Goal: Information Seeking & Learning: Learn about a topic

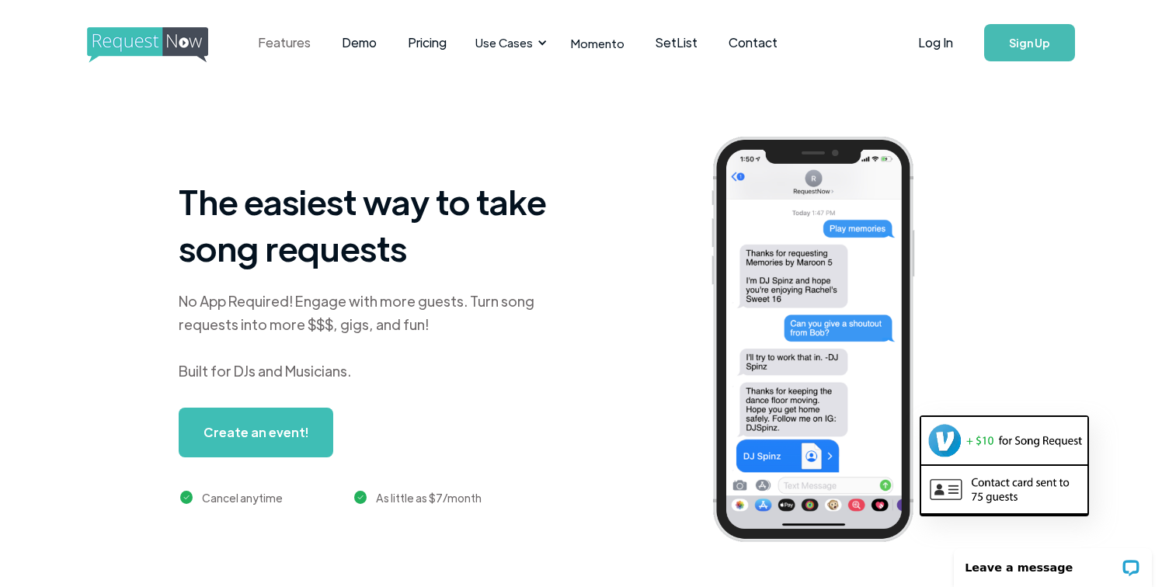
click at [298, 43] on link "Features" at bounding box center [284, 43] width 84 height 48
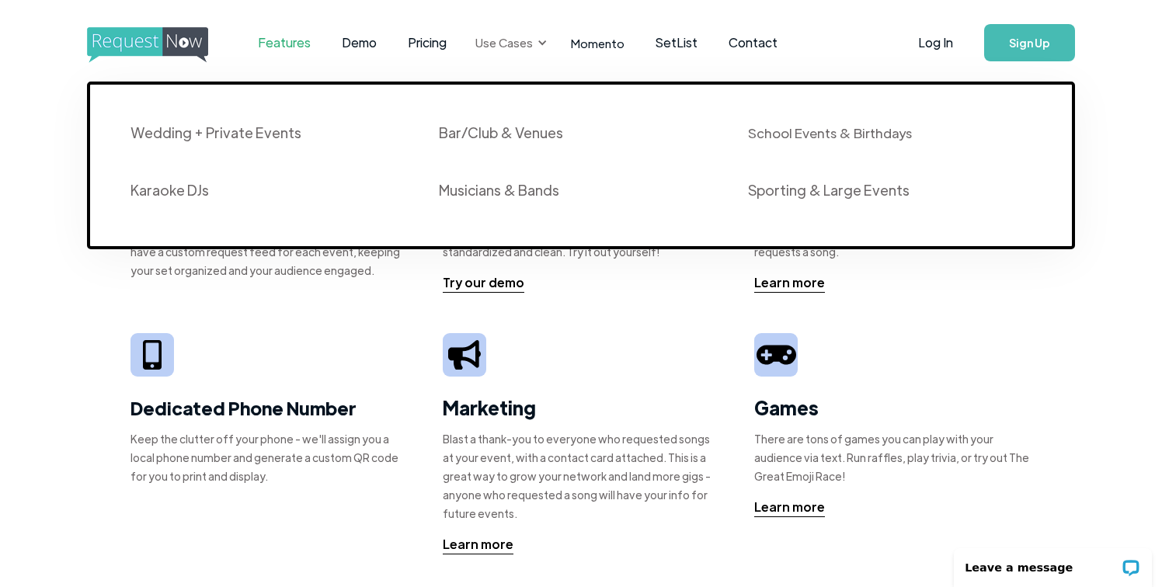
click at [531, 35] on div "Use Cases" at bounding box center [508, 43] width 85 height 48
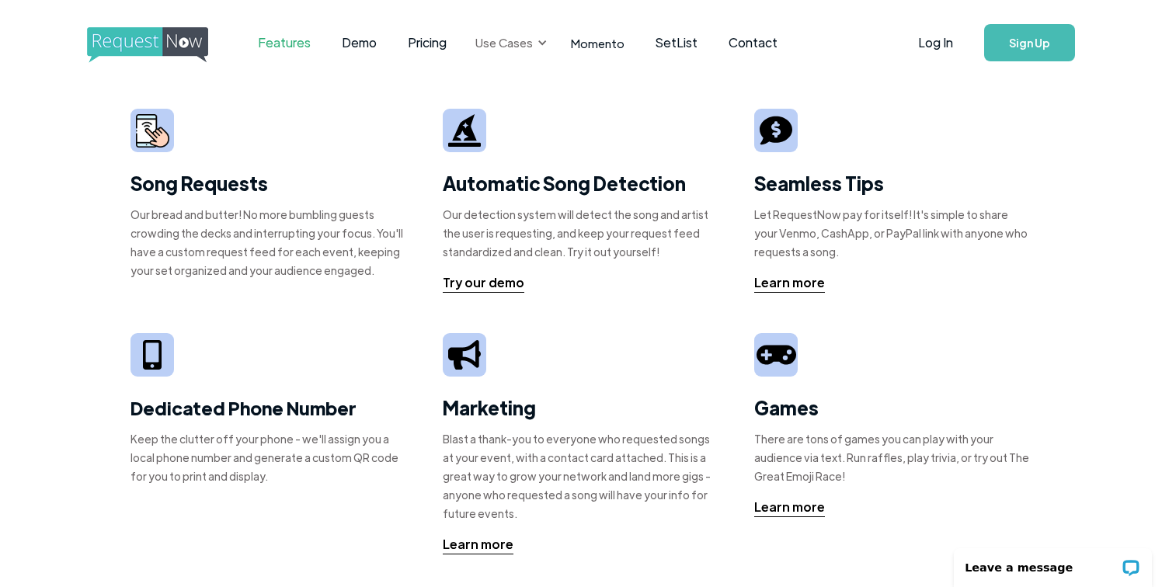
click at [531, 35] on div "Use Cases" at bounding box center [508, 43] width 85 height 48
click at [682, 38] on link "SetList" at bounding box center [676, 43] width 73 height 48
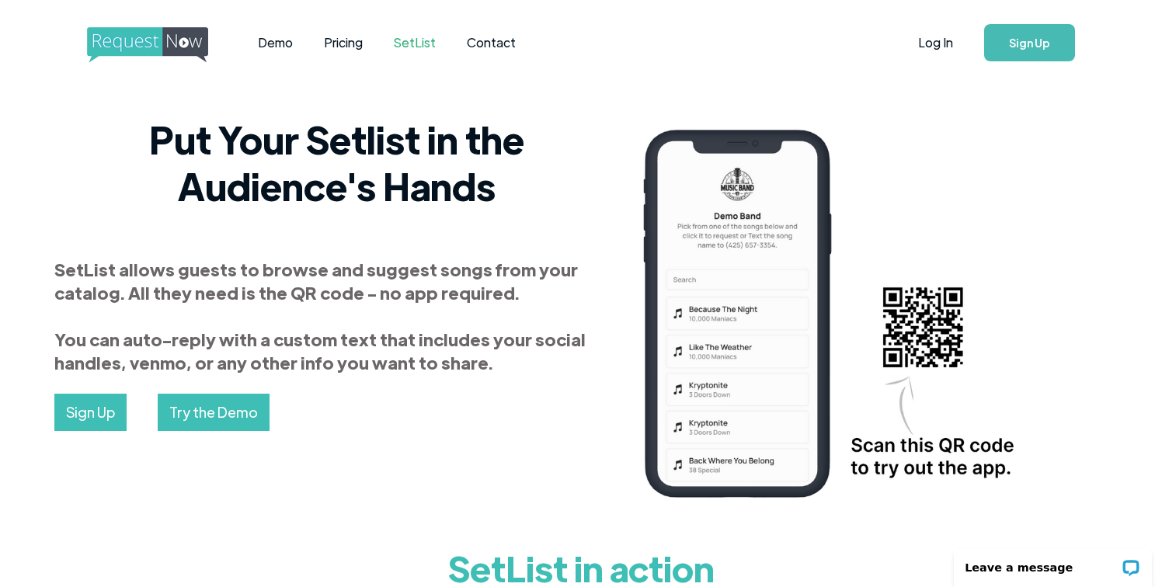
click at [426, 51] on link "SetList" at bounding box center [414, 43] width 73 height 48
click at [273, 47] on link "Demo" at bounding box center [275, 43] width 66 height 48
click at [133, 54] on img "home" at bounding box center [162, 45] width 150 height 36
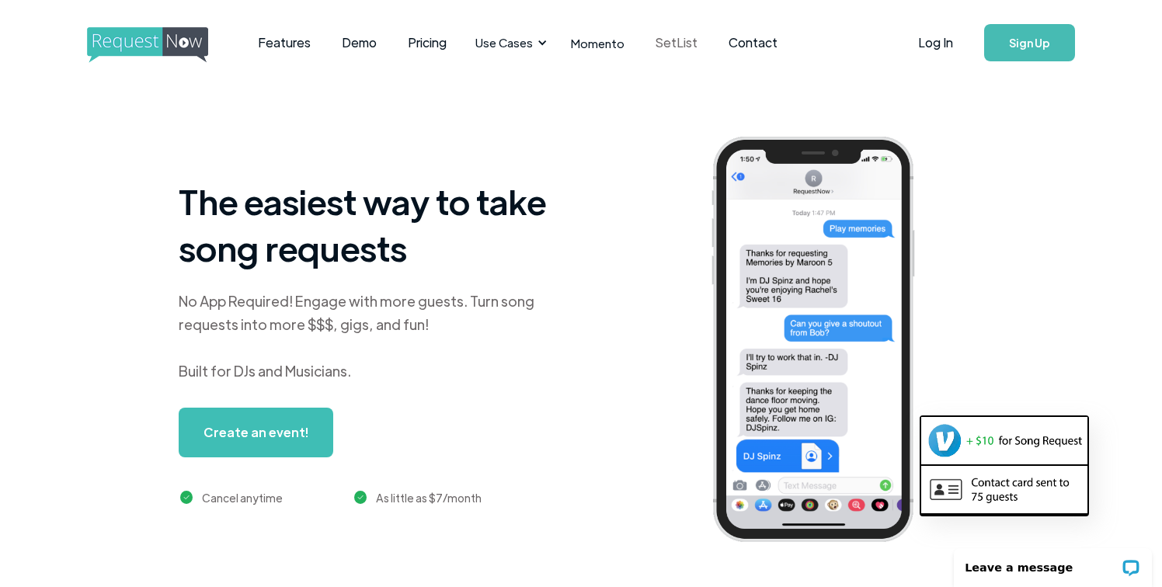
click at [674, 51] on link "SetList" at bounding box center [676, 43] width 73 height 48
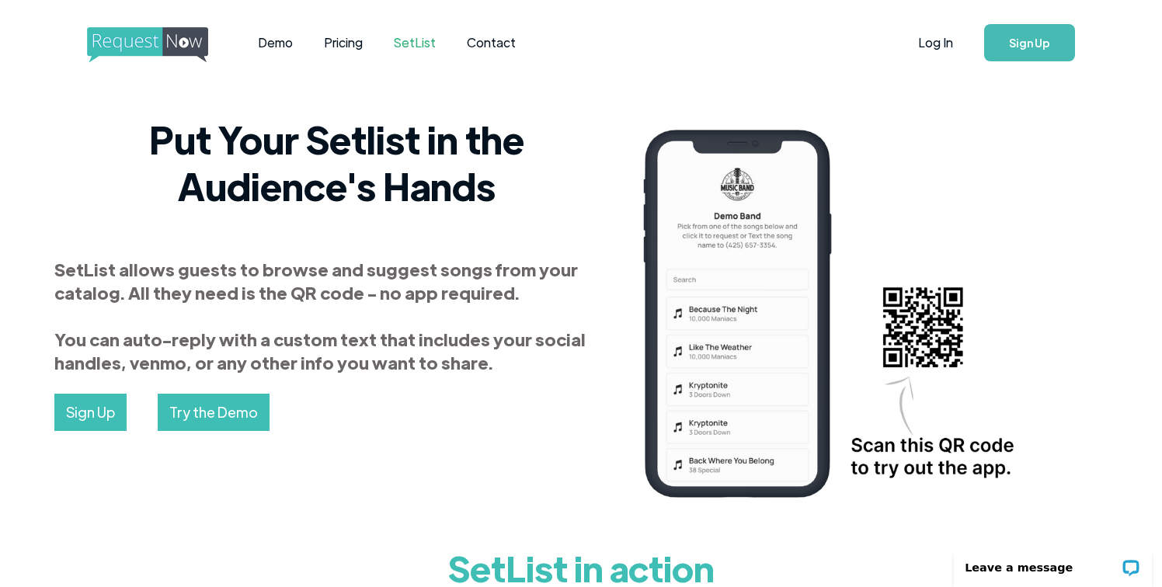
click at [101, 51] on img "home" at bounding box center [162, 45] width 150 height 36
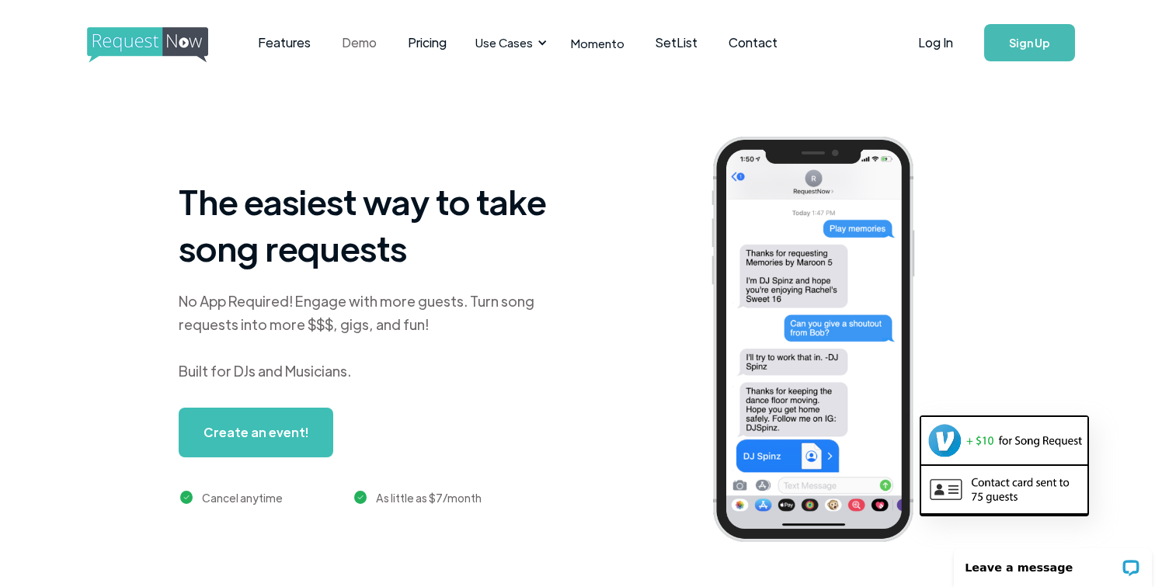
click at [357, 48] on link "Demo" at bounding box center [359, 43] width 66 height 48
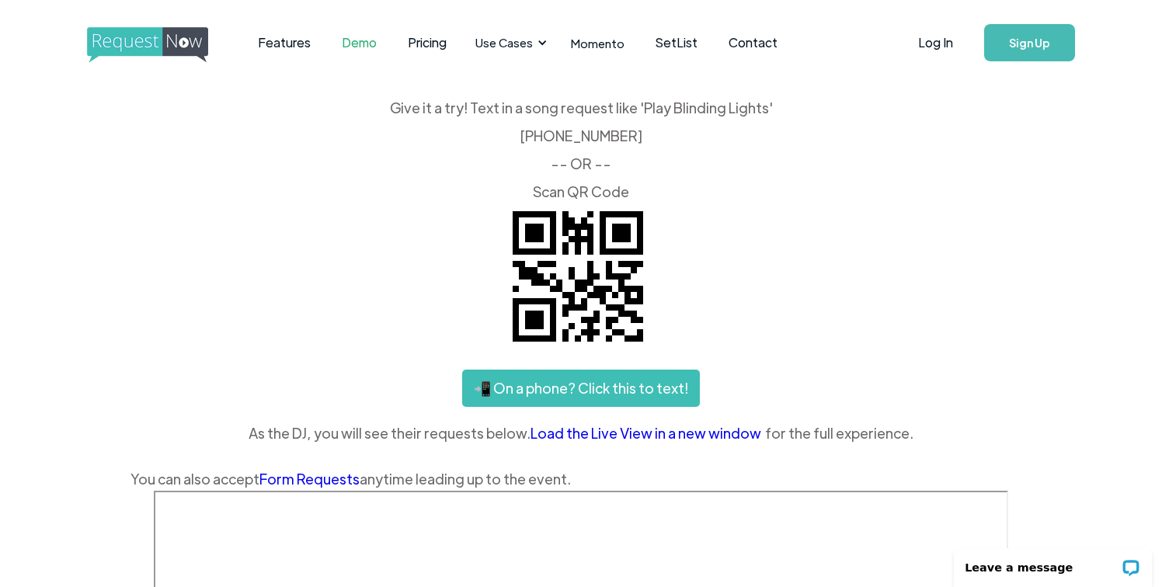
click at [178, 53] on img "home" at bounding box center [162, 45] width 150 height 36
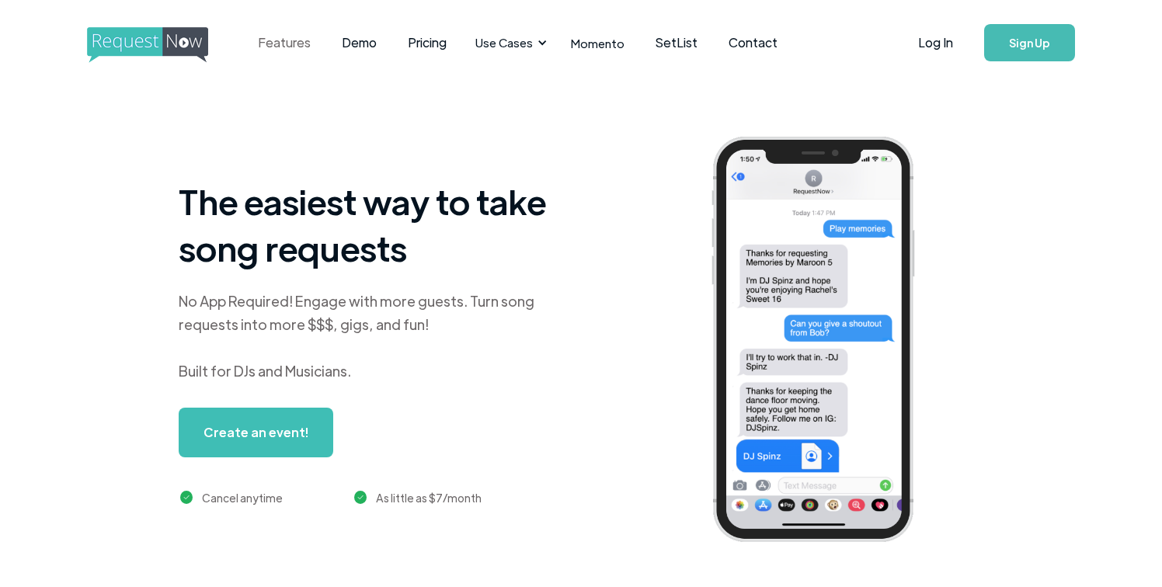
click at [301, 49] on link "Features" at bounding box center [284, 43] width 84 height 48
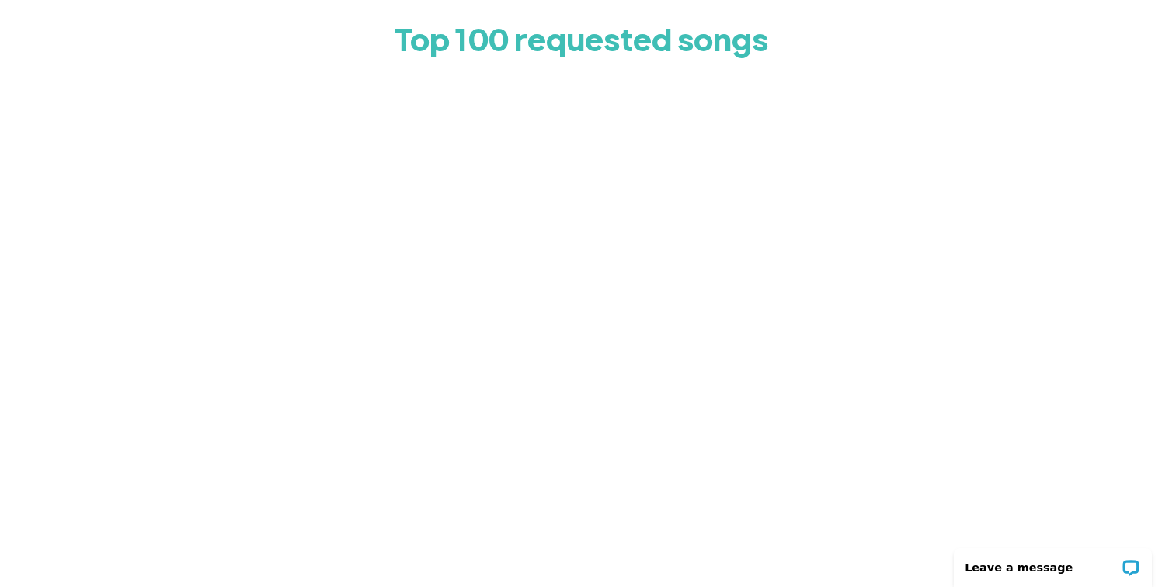
scroll to position [172, 0]
